Goal: Task Accomplishment & Management: Manage account settings

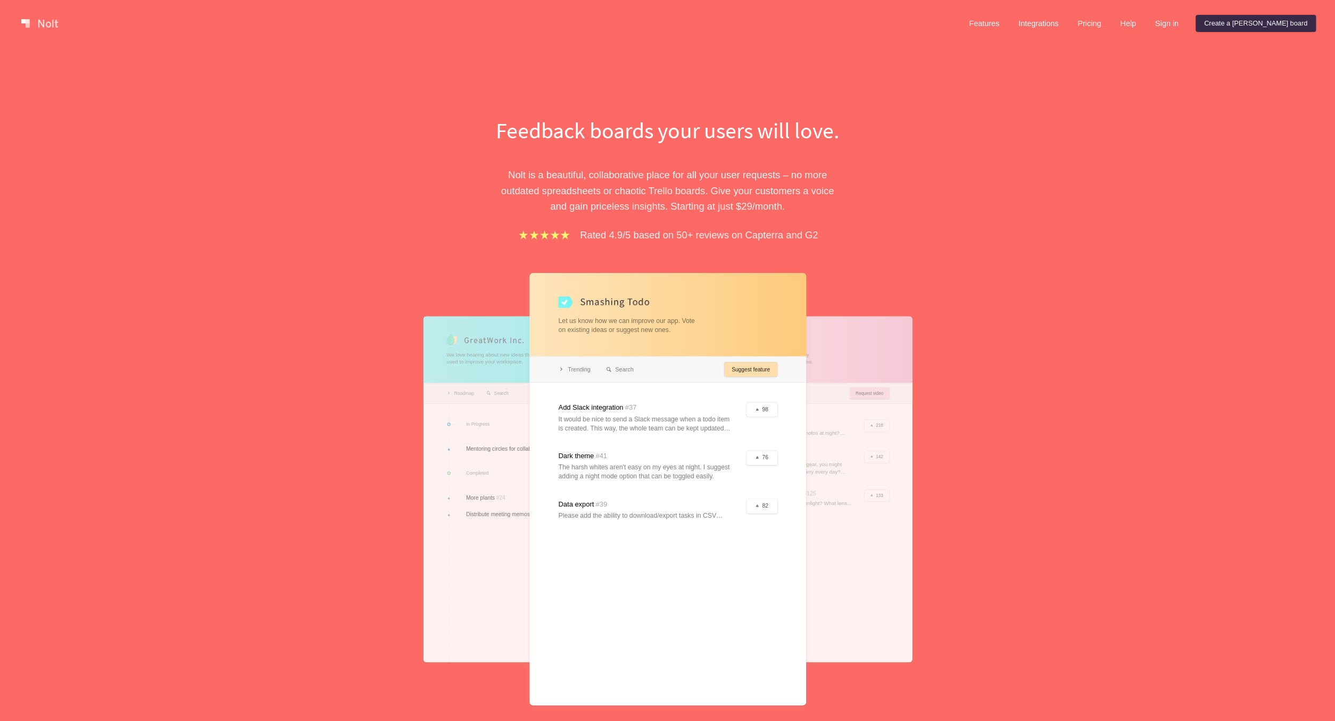
click at [1213, 34] on div "Features Integrations Pricing Help Sign in Create a [PERSON_NAME] board" at bounding box center [1138, 23] width 360 height 21
click at [1187, 26] on link "Sign in" at bounding box center [1167, 23] width 40 height 17
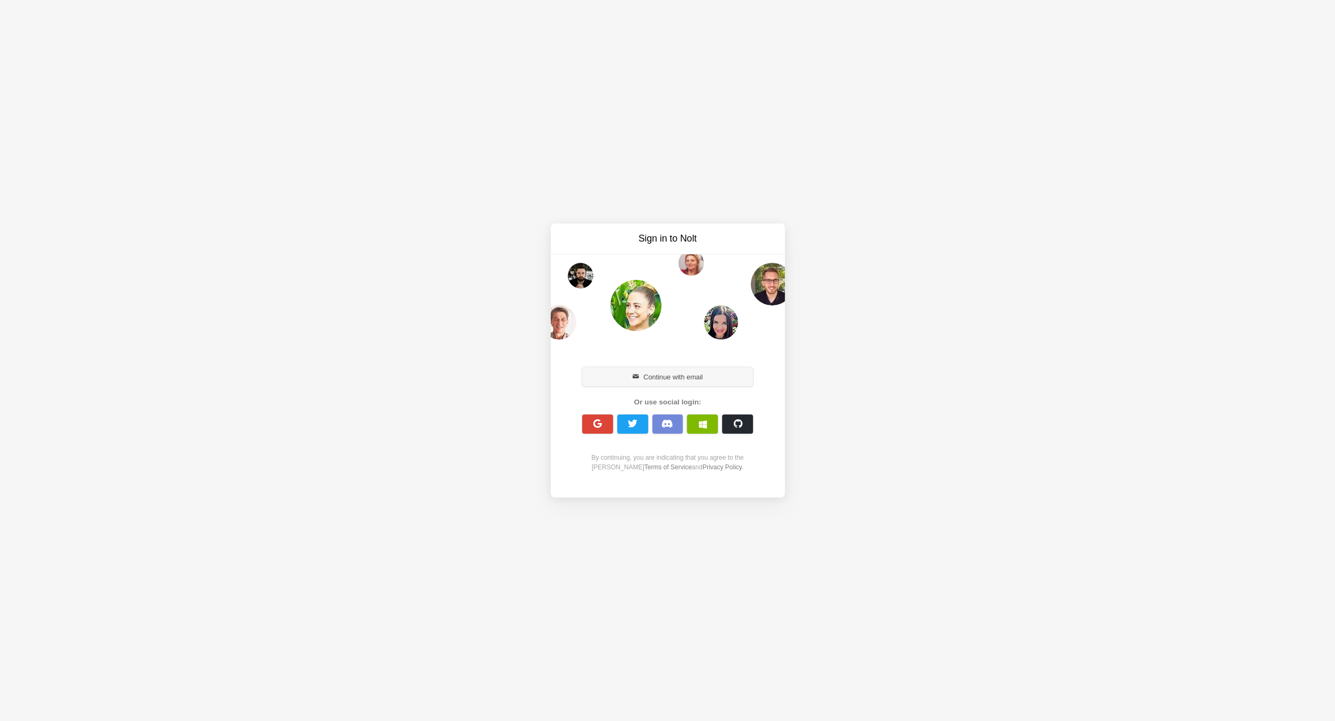
click at [676, 380] on button "Continue with email" at bounding box center [667, 376] width 171 height 19
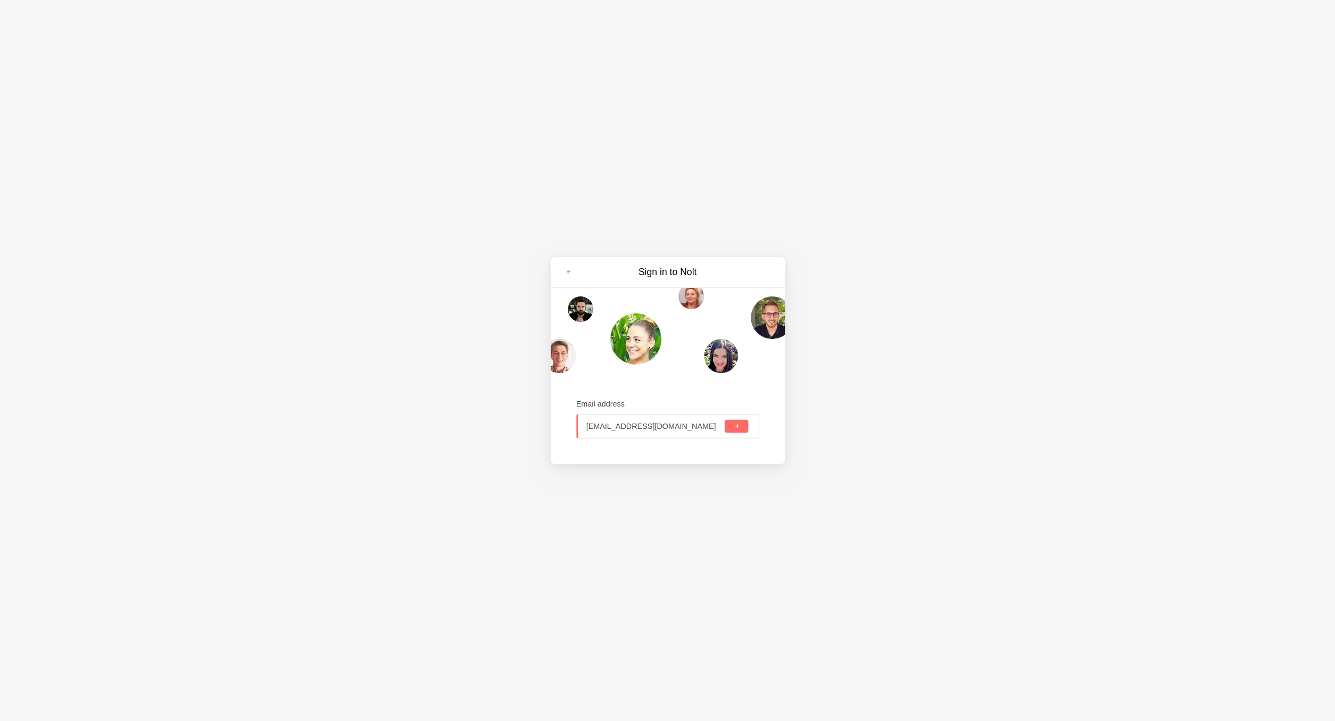
type input "[EMAIL_ADDRESS][DOMAIN_NAME]"
click at [725, 420] on button "submit" at bounding box center [736, 426] width 23 height 13
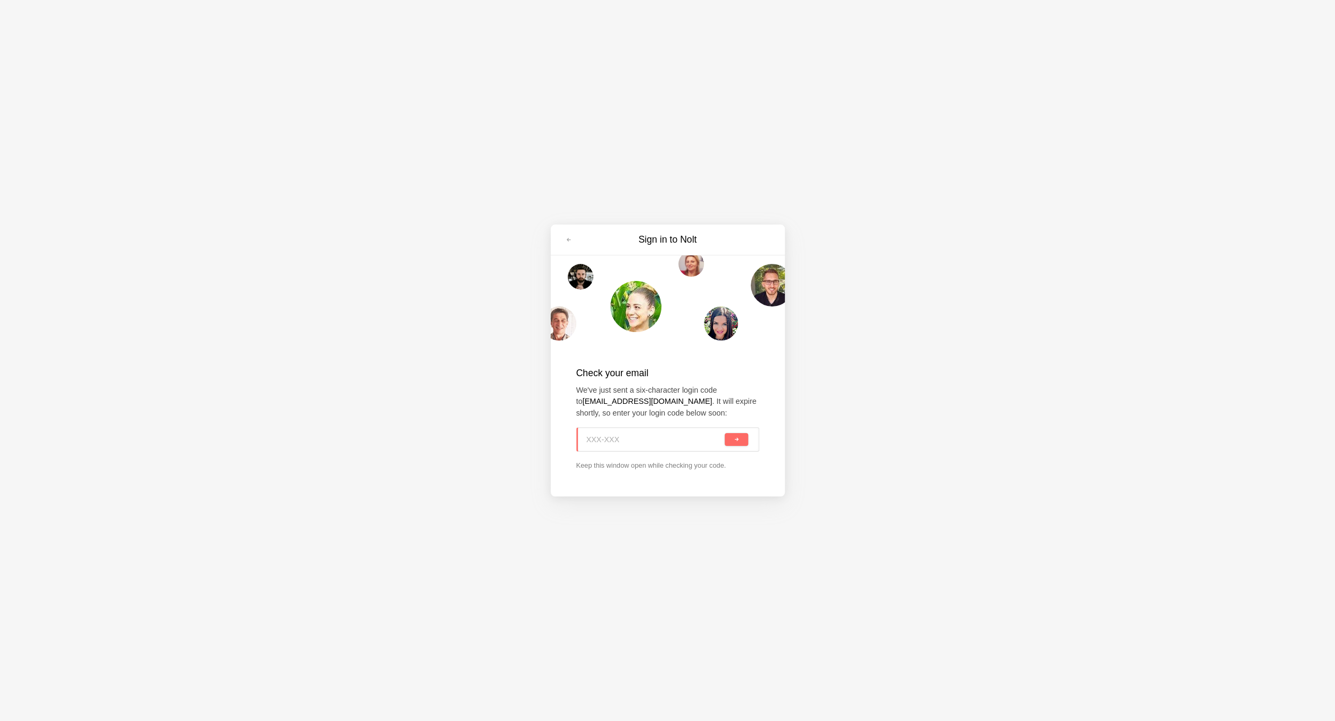
paste input "HHX-UGD"
type input "HHX-UGD"
click at [739, 440] on span "submit" at bounding box center [736, 440] width 6 height 6
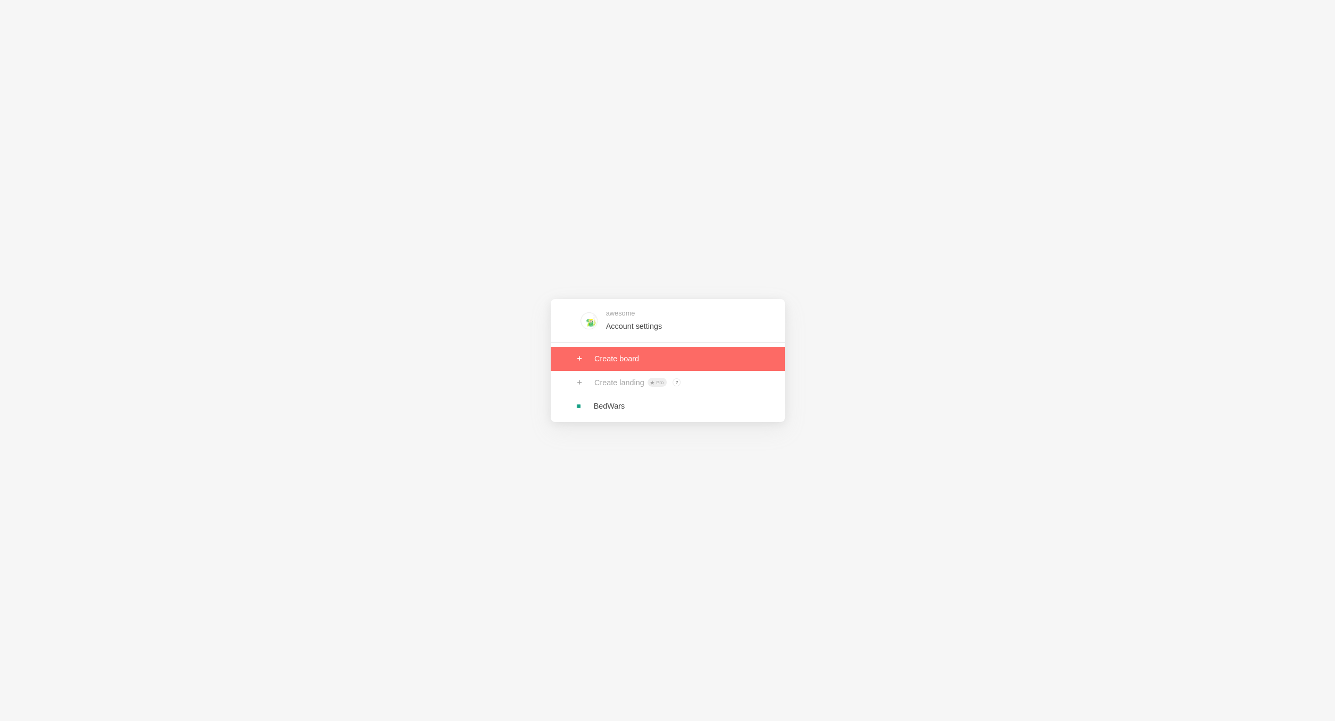
click at [598, 363] on link at bounding box center [668, 358] width 234 height 23
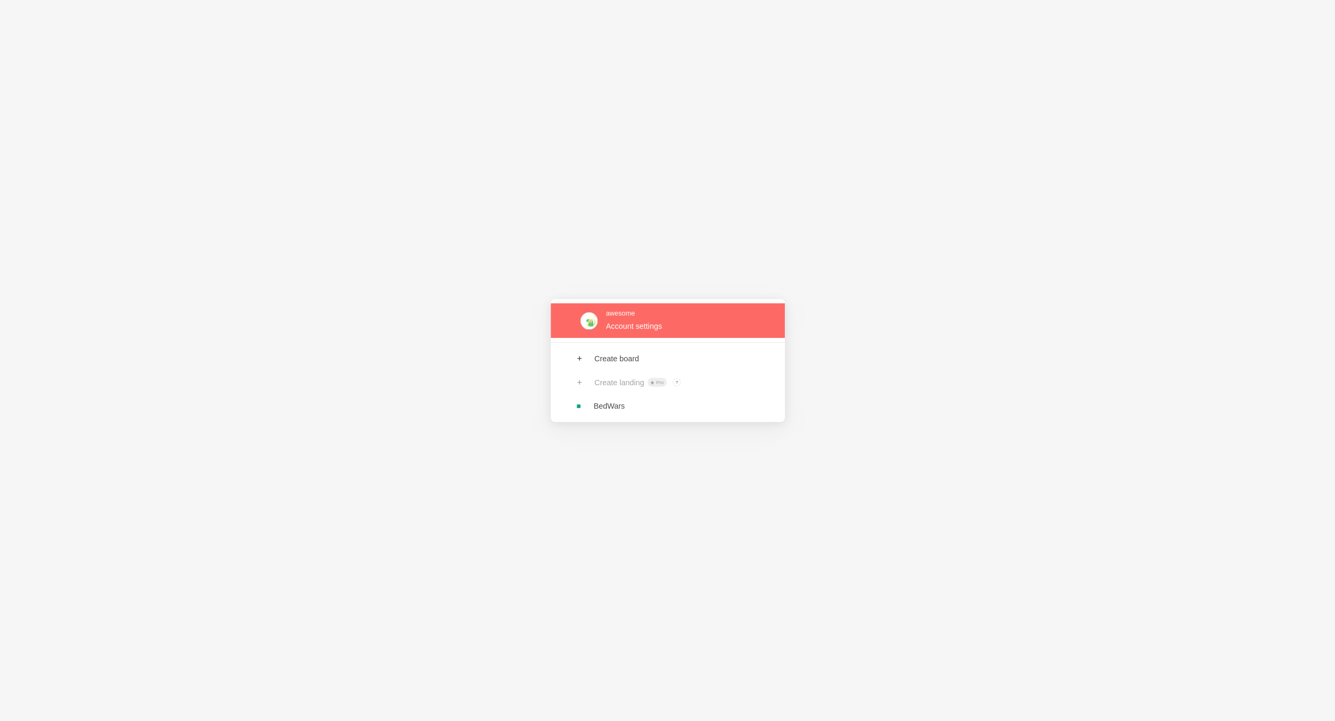
click at [594, 316] on link at bounding box center [668, 320] width 234 height 35
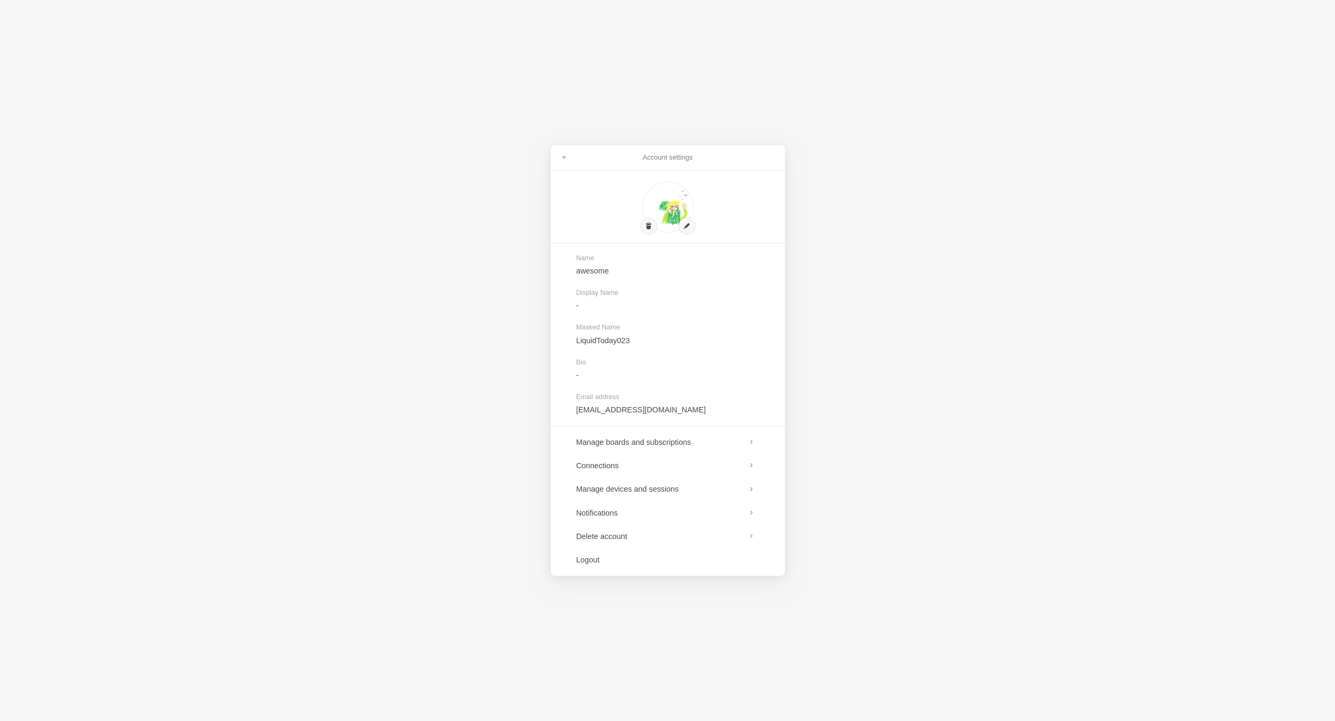
click at [552, 147] on div "Account settings" at bounding box center [668, 158] width 234 height 26
click at [560, 155] on link at bounding box center [564, 157] width 19 height 17
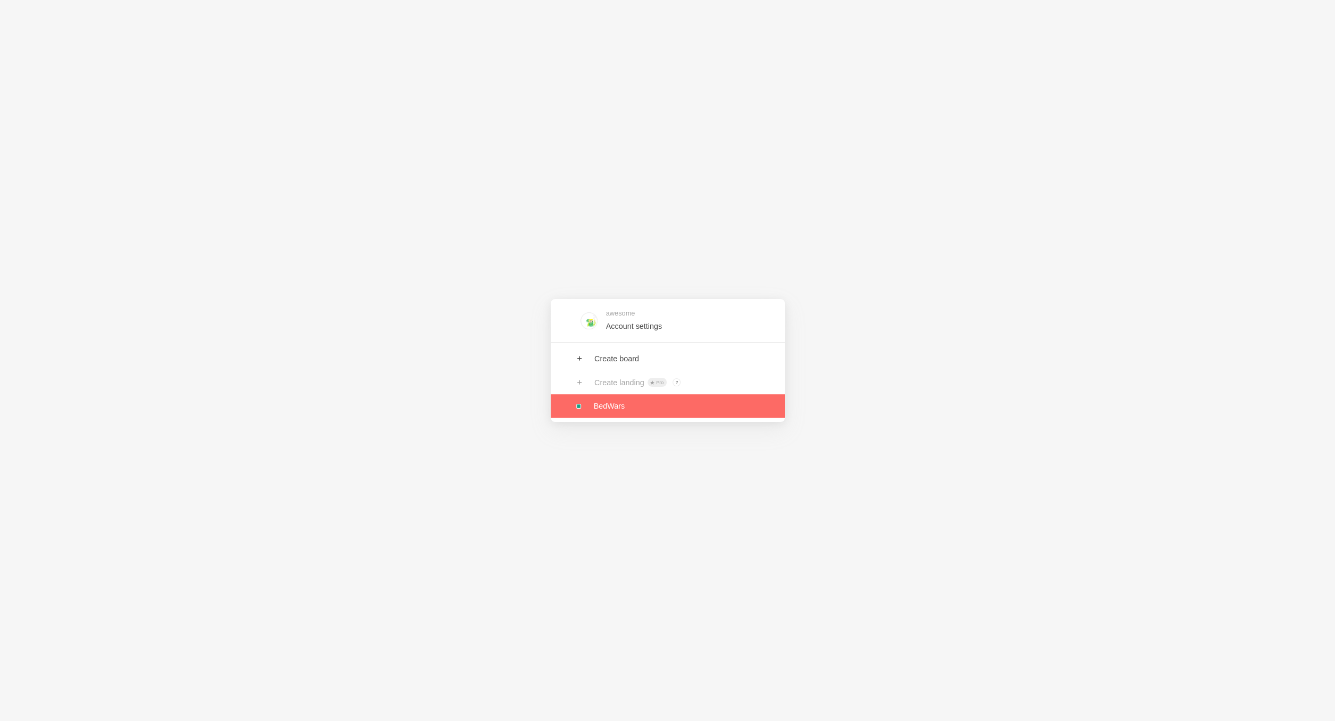
click at [645, 406] on link at bounding box center [668, 405] width 234 height 23
